Goal: Task Accomplishment & Management: Manage account settings

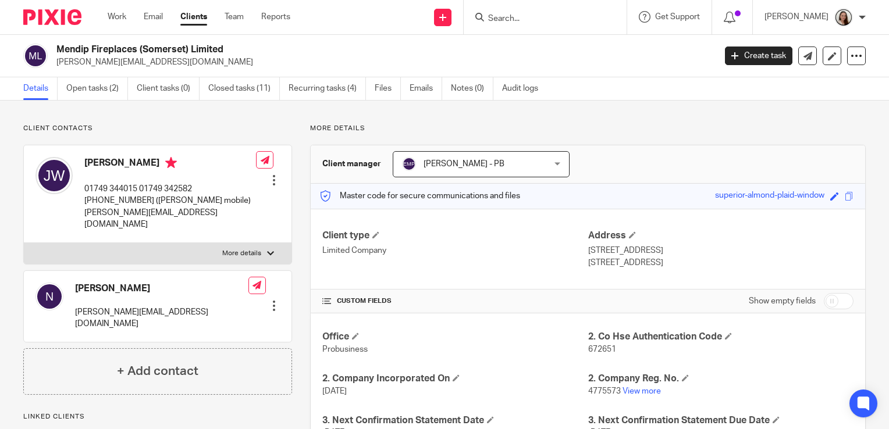
click at [549, 14] on input "Search" at bounding box center [539, 19] width 105 height 10
drag, startPoint x: 203, startPoint y: 214, endPoint x: 82, endPoint y: 218, distance: 121.1
click at [82, 218] on div "Jeremy White 01749 344015 01749 342582 07971 171445 (Jeremy mobile) jeremy@mend…" at bounding box center [145, 193] width 221 height 85
copy p "jeremy@mendipfireplaces.co.uk"
click at [414, 79] on link "Emails" at bounding box center [426, 88] width 33 height 23
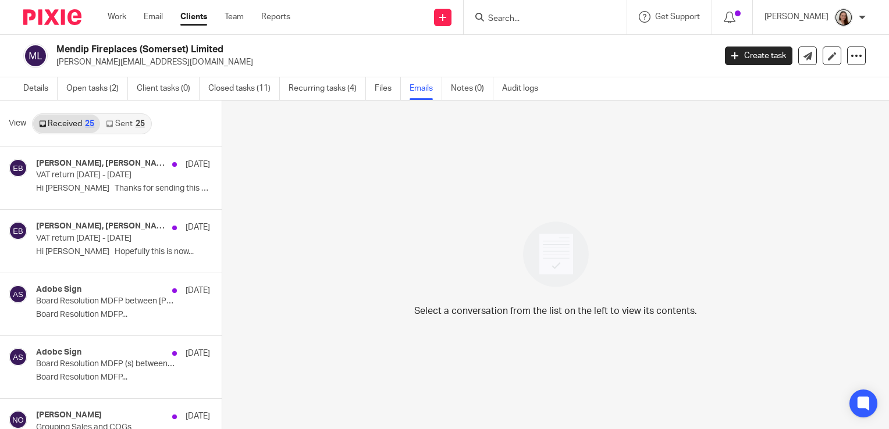
click at [134, 128] on link "Sent 25" at bounding box center [125, 124] width 50 height 19
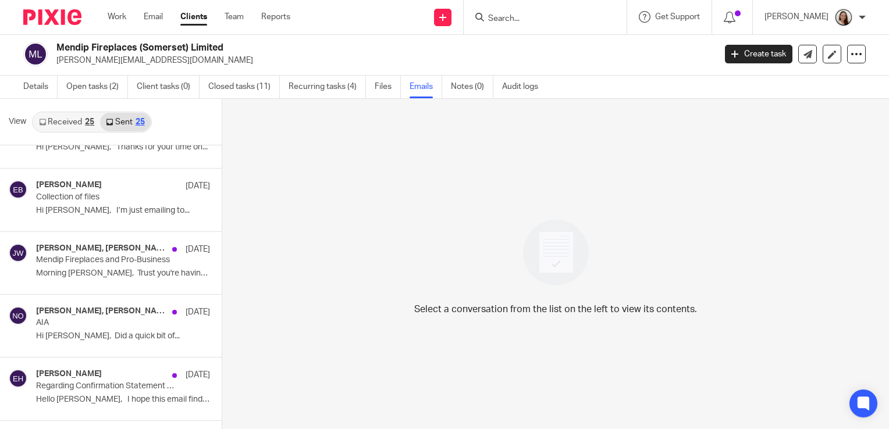
scroll to position [754, 0]
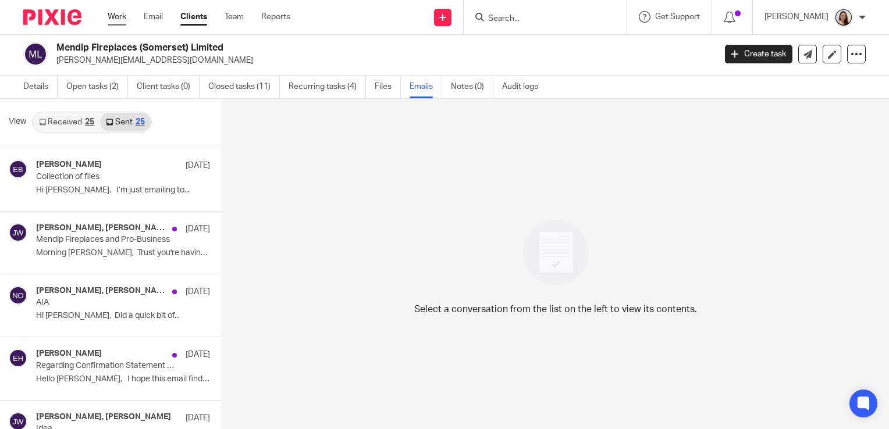
click at [116, 23] on link "Work" at bounding box center [117, 17] width 19 height 12
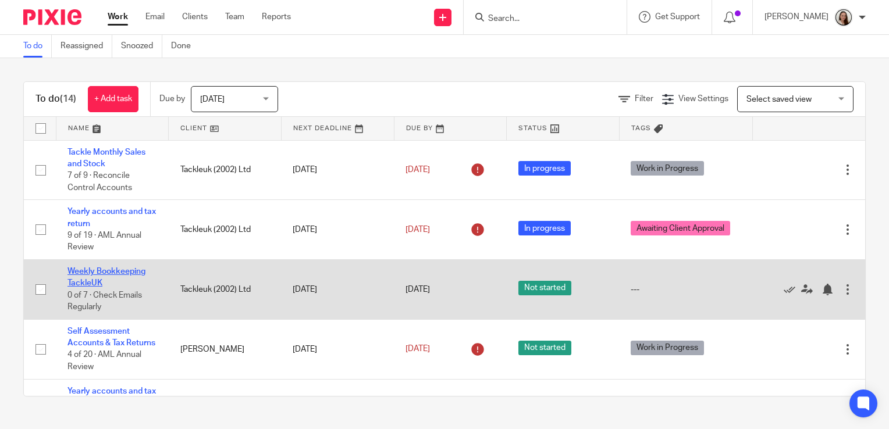
click at [125, 273] on link "Weekly Bookkeeping TackleUK" at bounding box center [106, 278] width 78 height 20
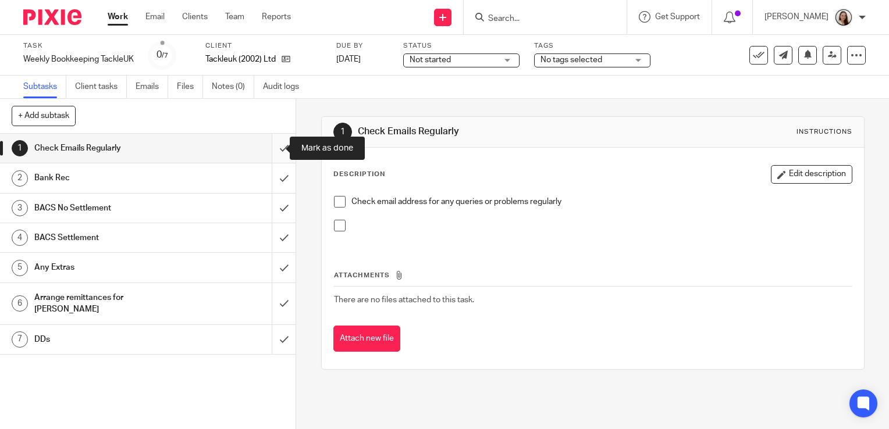
click at [269, 141] on input "submit" at bounding box center [148, 148] width 296 height 29
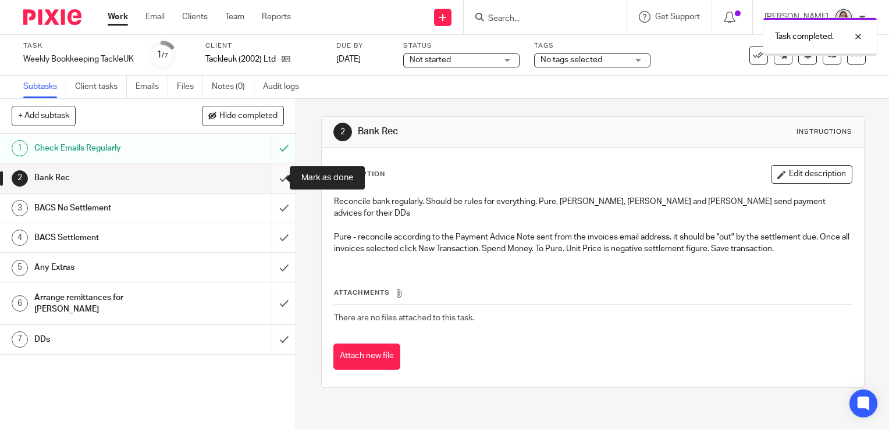
click at [272, 172] on input "submit" at bounding box center [148, 178] width 296 height 29
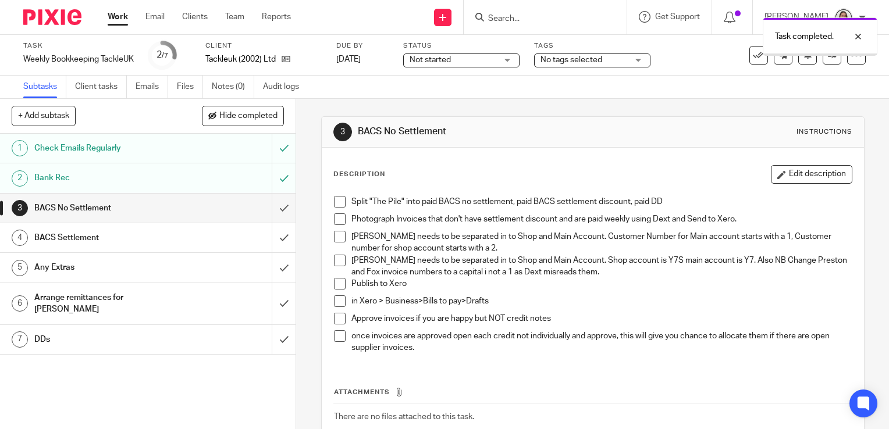
click at [273, 208] on input "submit" at bounding box center [148, 208] width 296 height 29
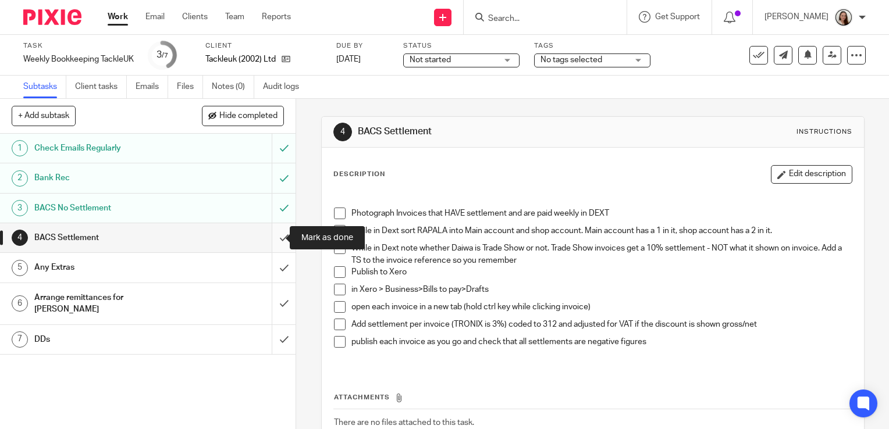
click at [273, 238] on input "submit" at bounding box center [148, 237] width 296 height 29
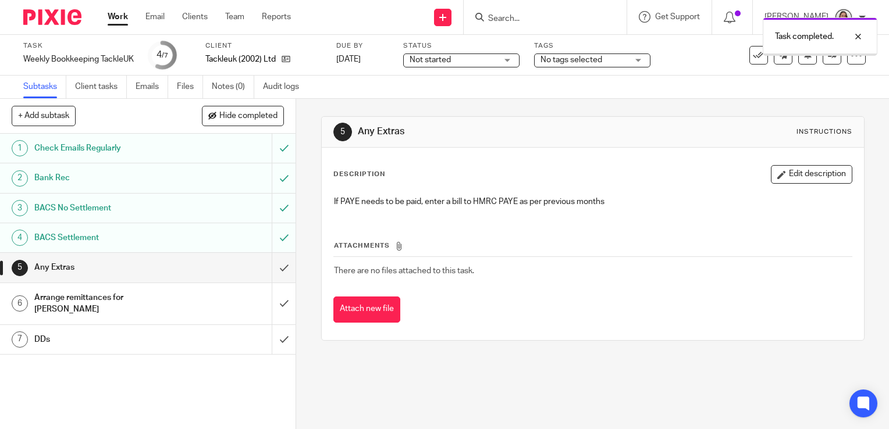
click at [275, 269] on input "submit" at bounding box center [148, 267] width 296 height 29
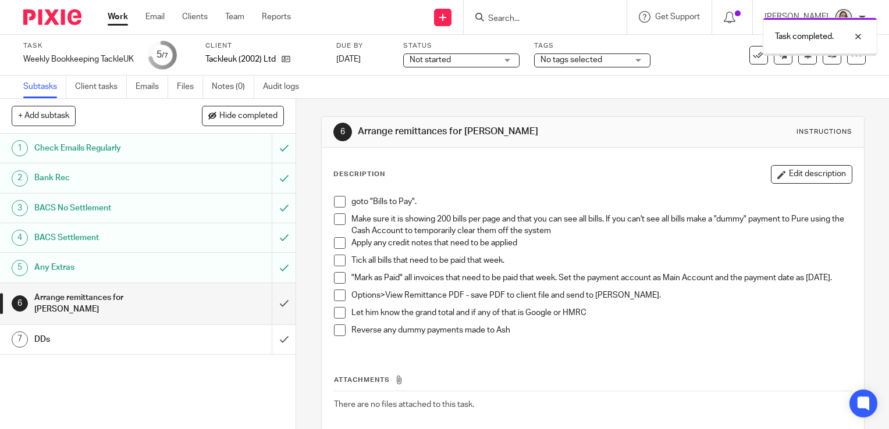
click at [274, 296] on input "submit" at bounding box center [148, 303] width 296 height 41
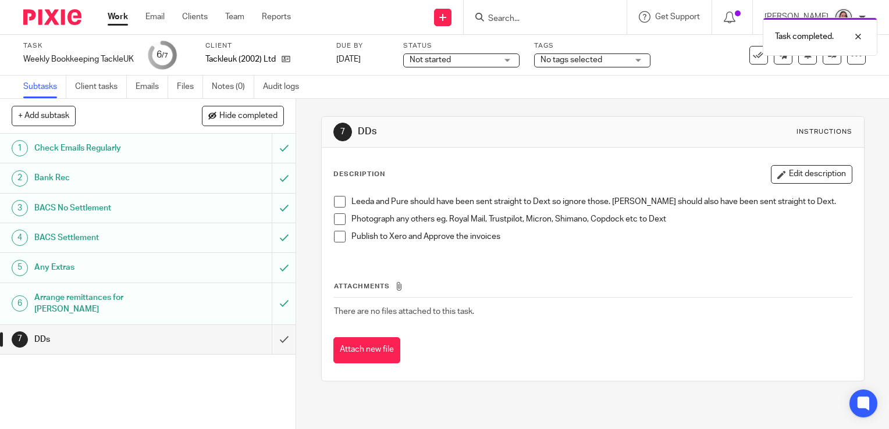
drag, startPoint x: 0, startPoint y: 0, endPoint x: 482, endPoint y: 66, distance: 486.3
click at [482, 66] on main "Task Weekly Bookkeeping TackleUK Save Weekly Bookkeeping TackleUK 6 /7 Client T…" at bounding box center [444, 214] width 889 height 429
click at [481, 66] on span "Not started" at bounding box center [453, 60] width 87 height 12
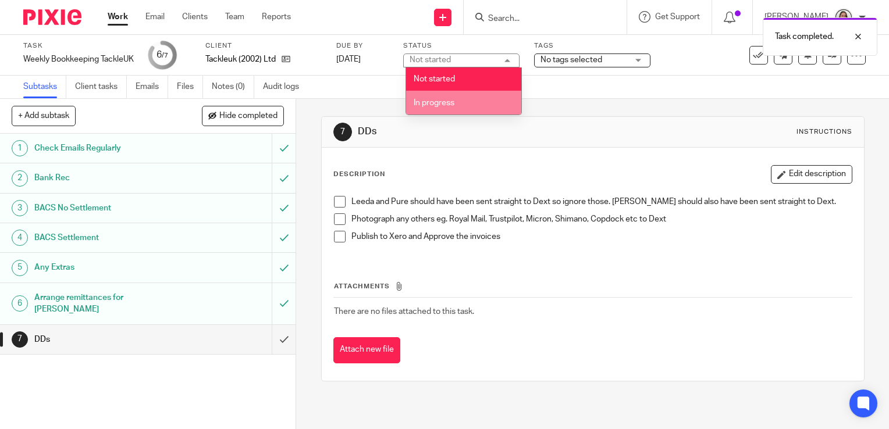
click at [461, 95] on li "In progress" at bounding box center [463, 103] width 115 height 24
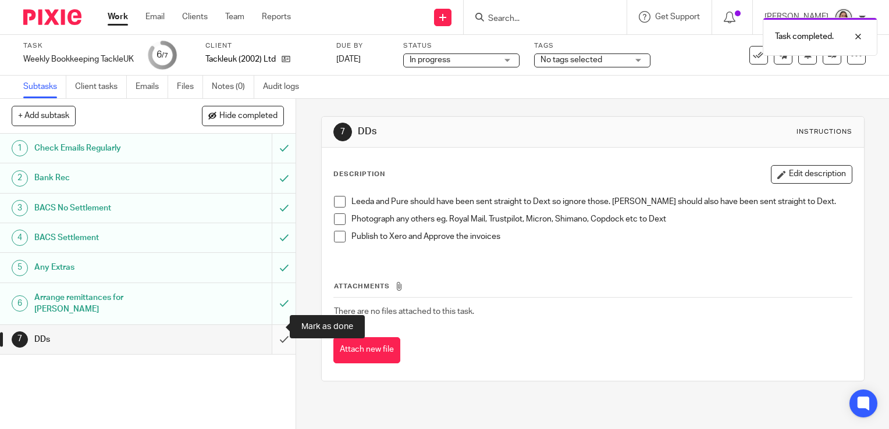
click at [270, 326] on input "submit" at bounding box center [148, 339] width 296 height 29
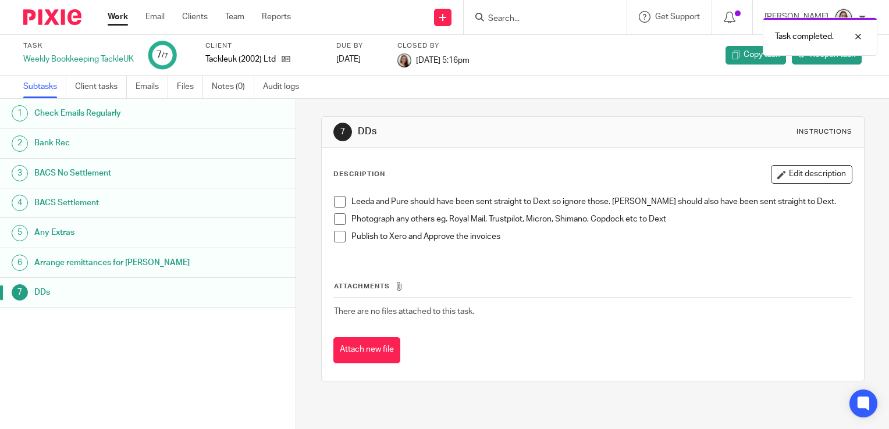
click at [111, 29] on div "Work Email Clients Team Reports Work Email Clients Team Reports Settings" at bounding box center [202, 17] width 212 height 34
click at [119, 23] on link "Work" at bounding box center [118, 17] width 20 height 12
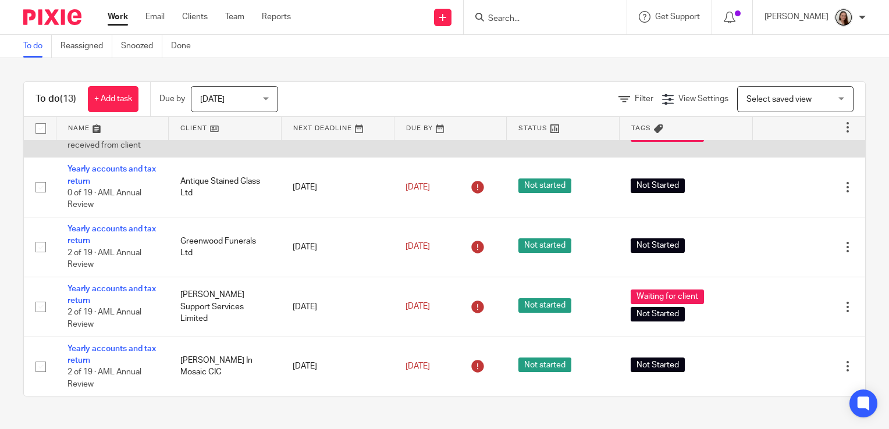
scroll to position [526, 0]
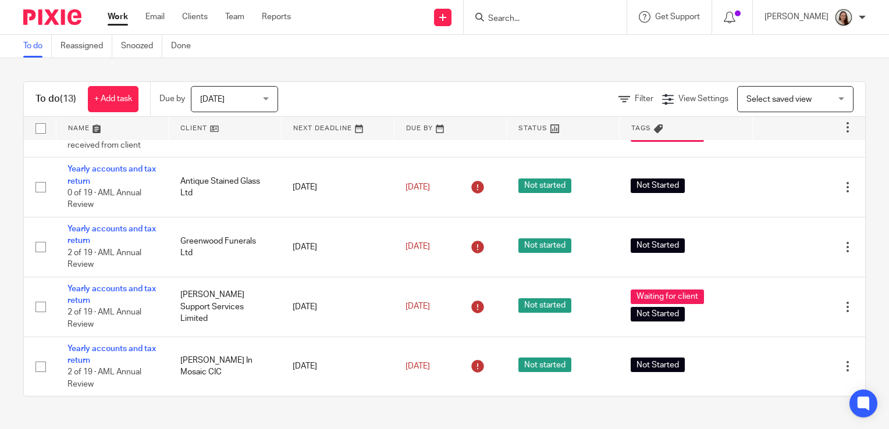
click at [248, 94] on span "[DATE]" at bounding box center [231, 99] width 62 height 24
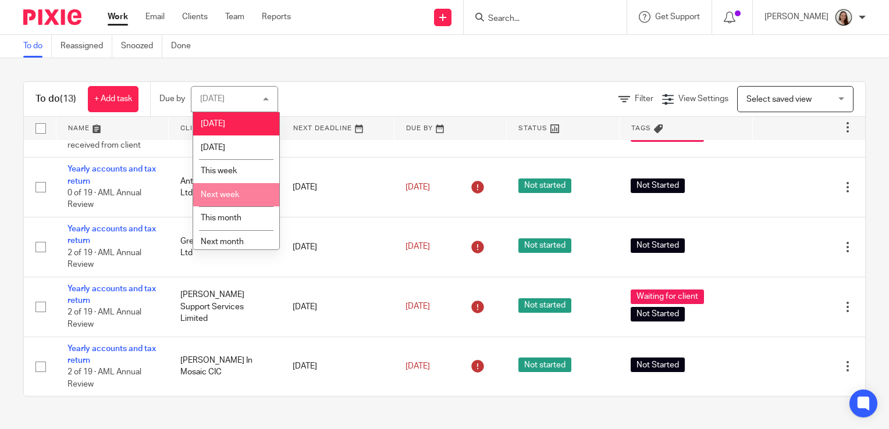
scroll to position [30, 0]
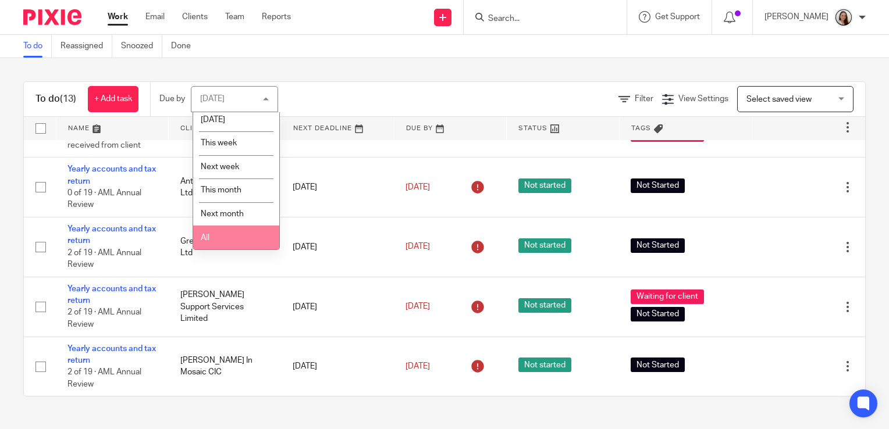
click at [226, 243] on li "All" at bounding box center [236, 238] width 86 height 24
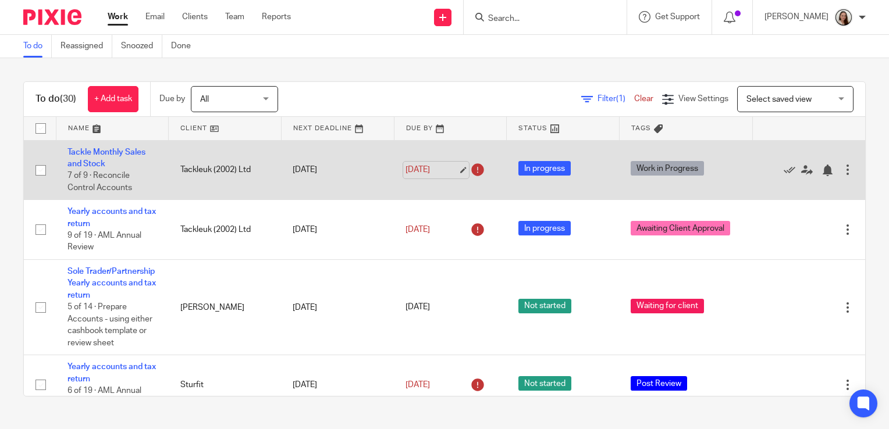
click at [449, 169] on link "[DATE]" at bounding box center [432, 170] width 52 height 12
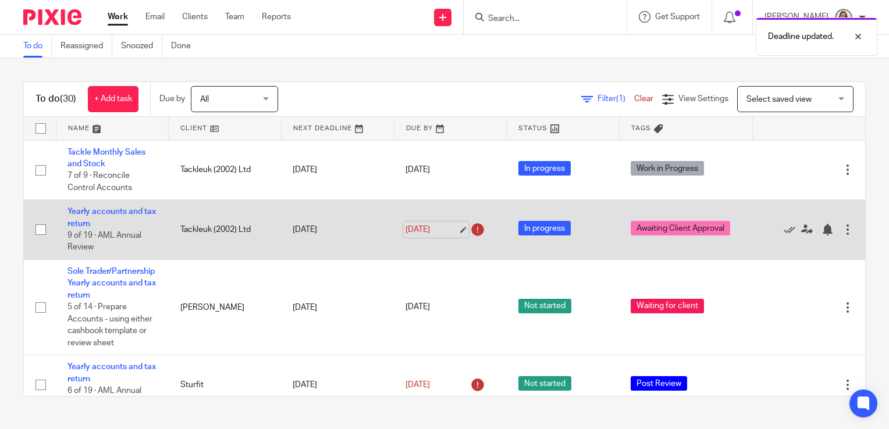
click at [449, 232] on link "[DATE]" at bounding box center [432, 230] width 52 height 12
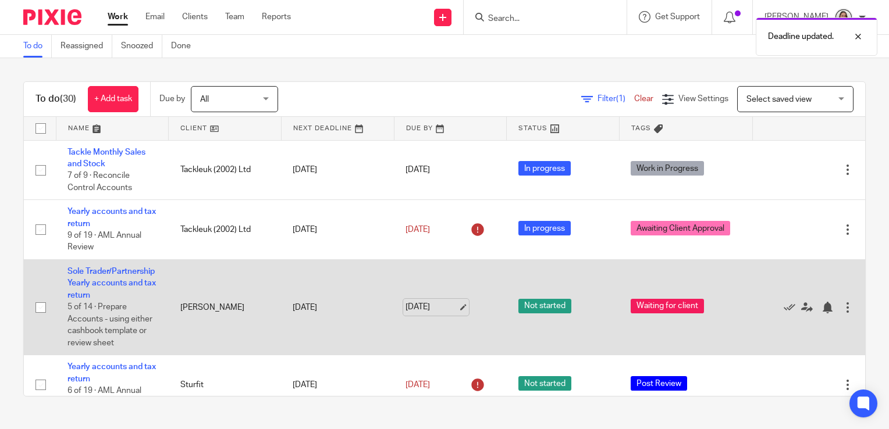
click at [450, 314] on link "[DATE]" at bounding box center [432, 307] width 52 height 12
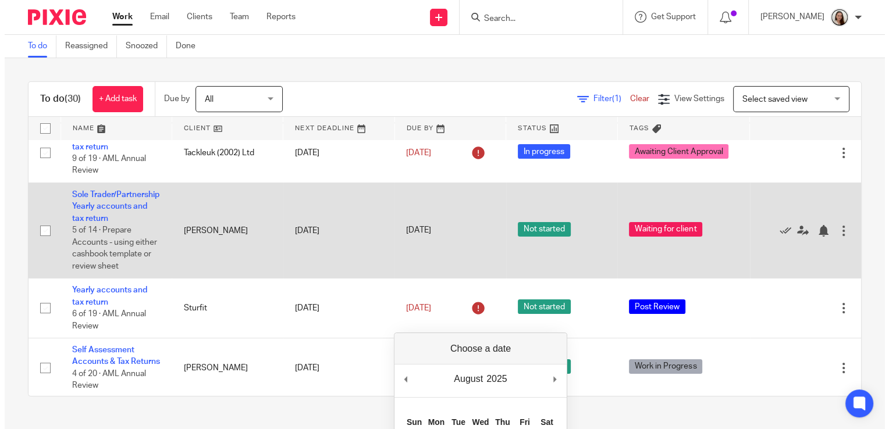
scroll to position [77, 0]
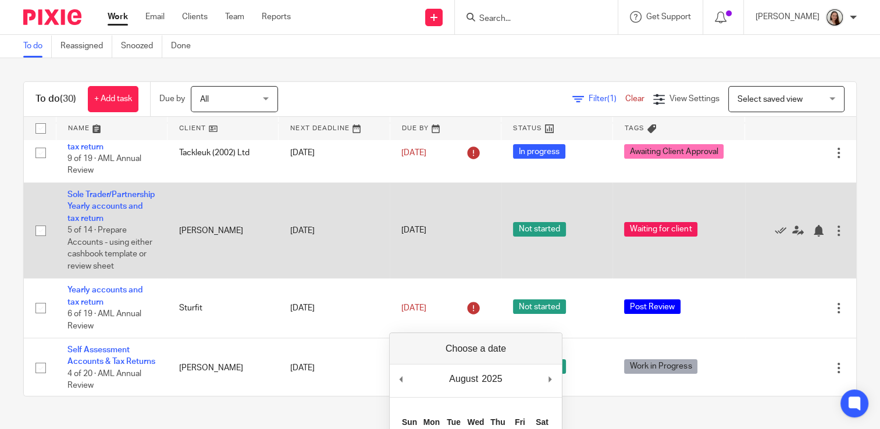
click at [438, 253] on td "[DATE]" at bounding box center [445, 230] width 111 height 95
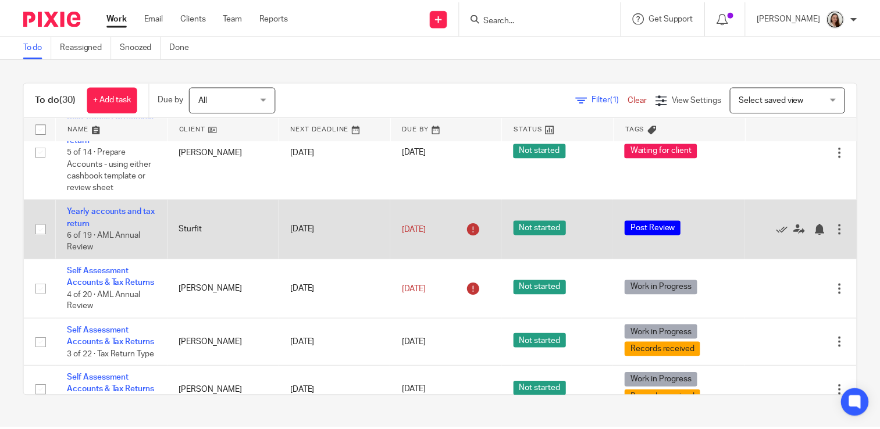
scroll to position [158, 0]
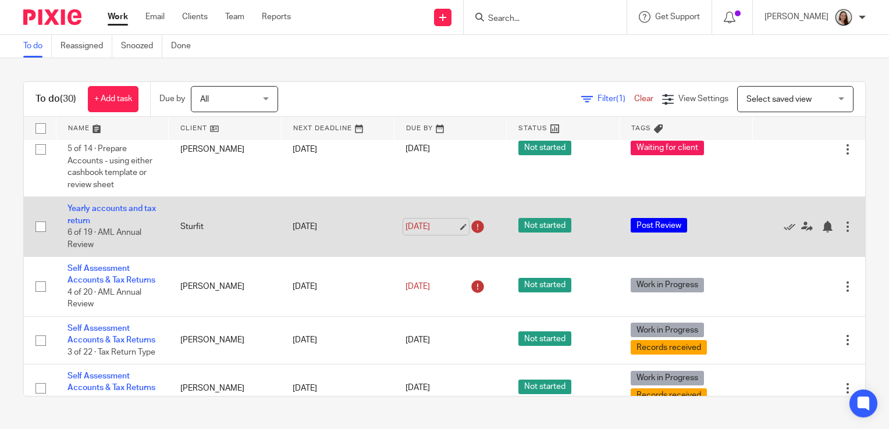
click at [450, 233] on link "[DATE]" at bounding box center [432, 227] width 52 height 12
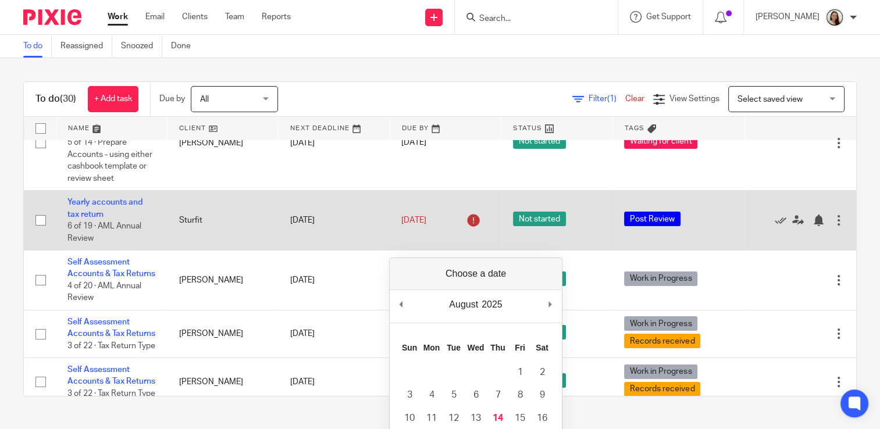
click at [431, 226] on td "[DATE]" at bounding box center [445, 221] width 111 height 60
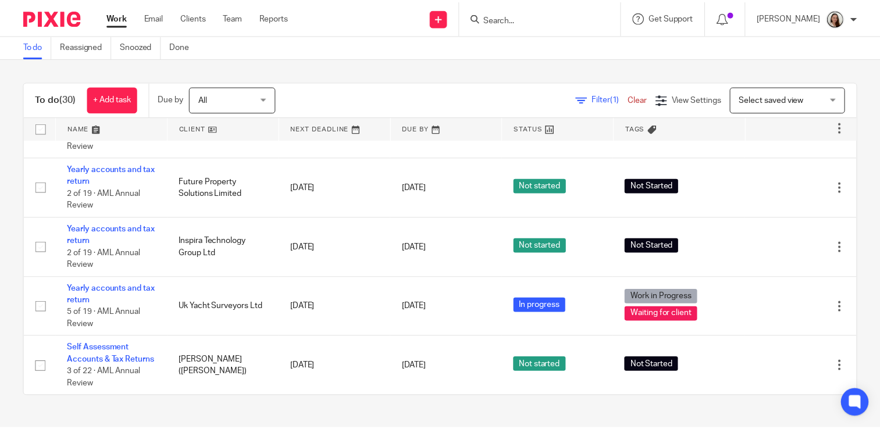
scroll to position [1679, 0]
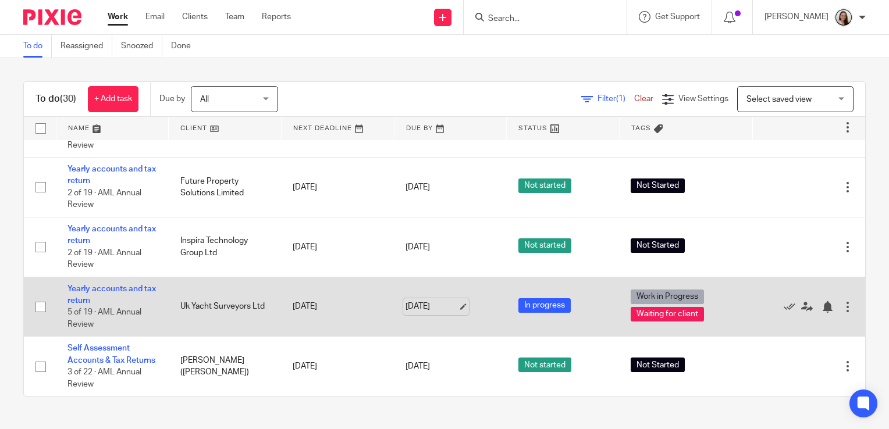
click at [449, 301] on link "[DATE]" at bounding box center [432, 307] width 52 height 12
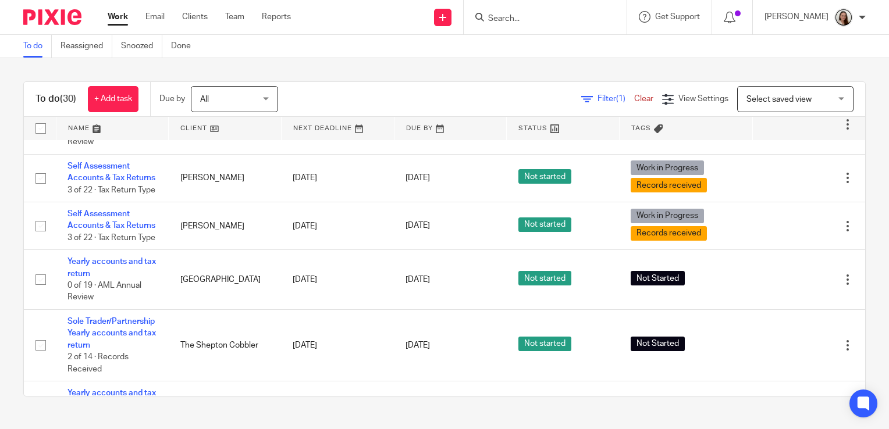
scroll to position [0, 0]
